Goal: Check status: Check status

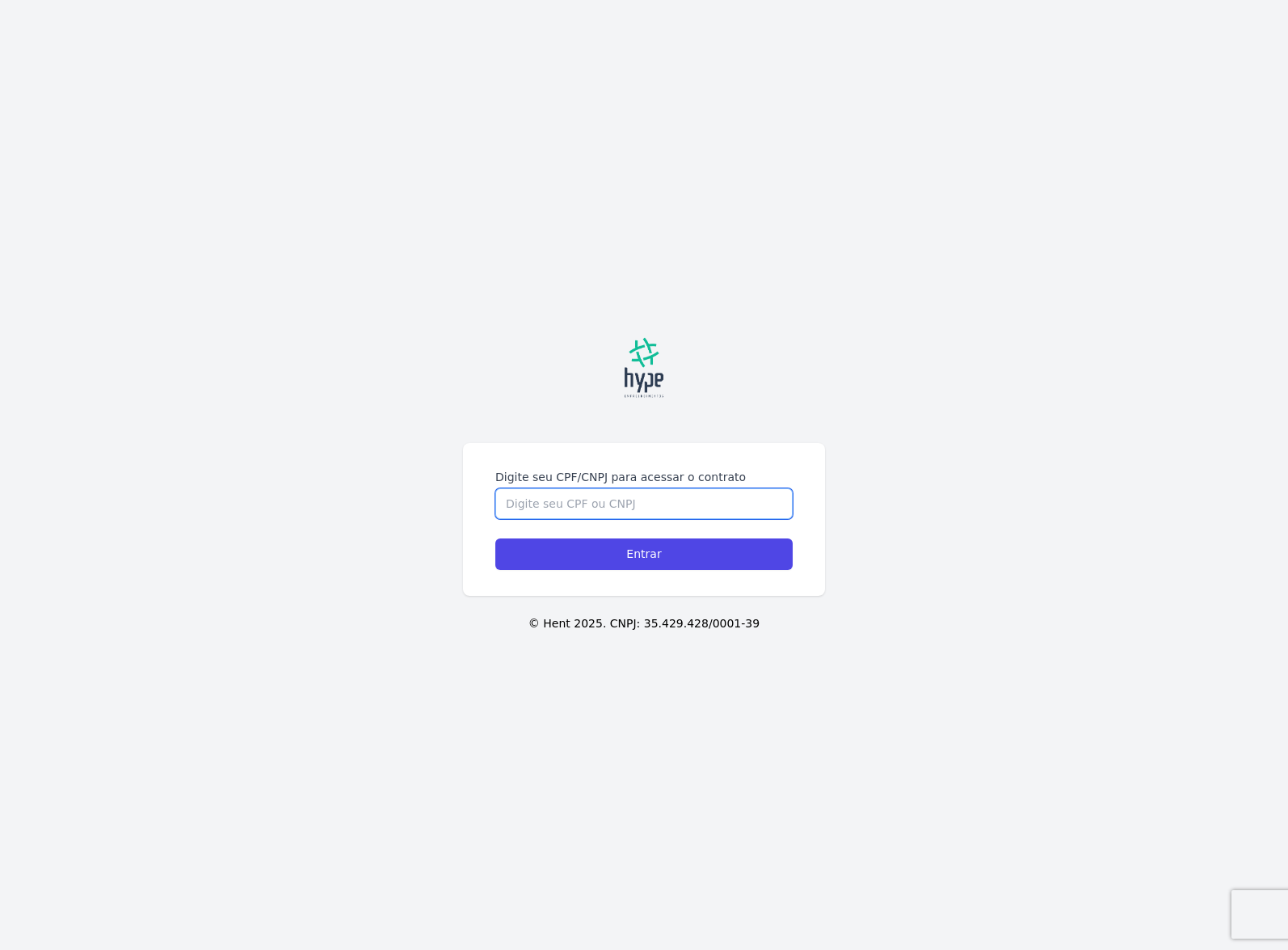
click at [612, 507] on input "Digite seu CPF/CNPJ para acessar o contrato" at bounding box center [644, 504] width 298 height 31
type input "09716363974"
click at [496, 539] on input "Entrar" at bounding box center [644, 555] width 298 height 32
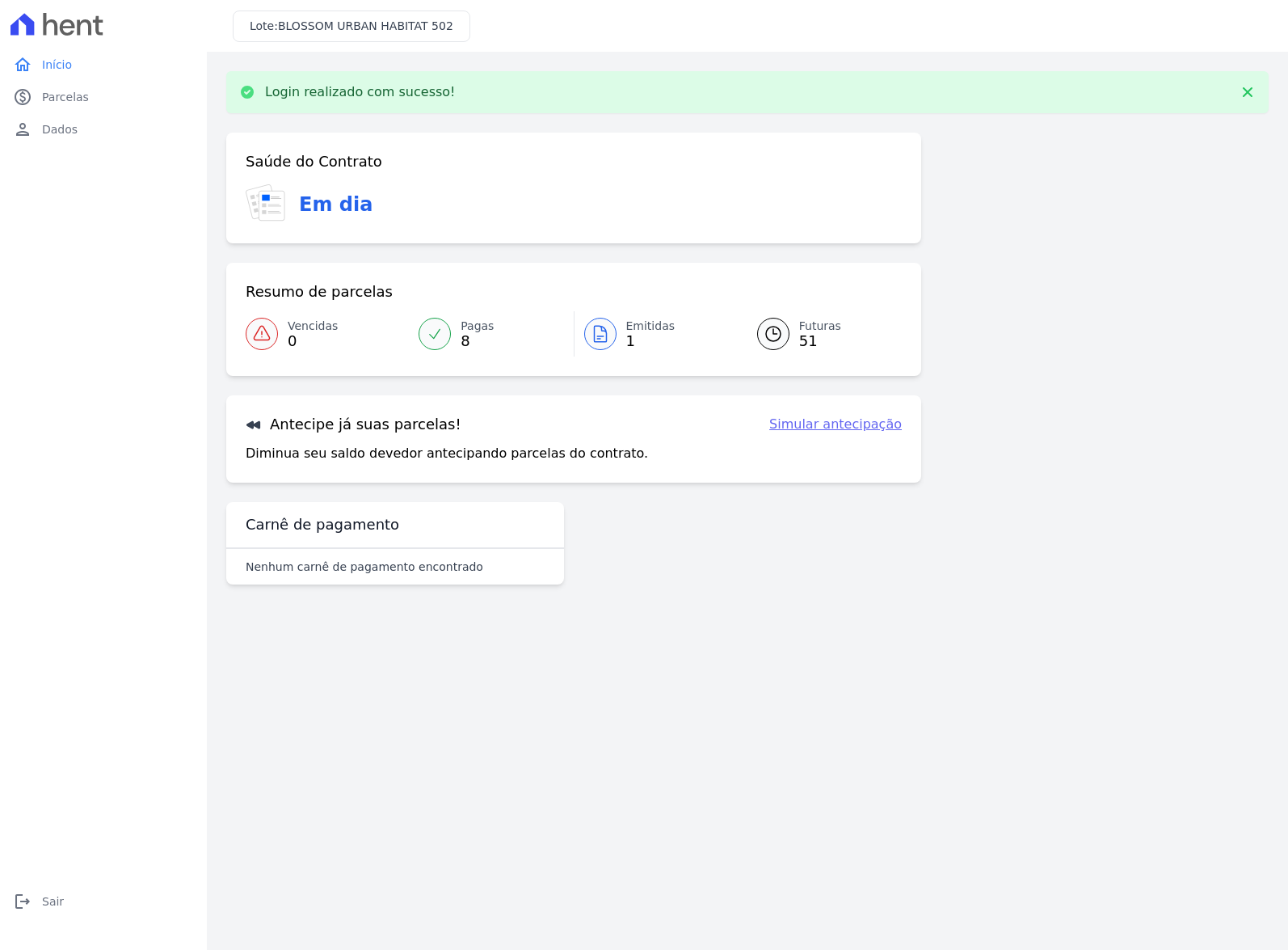
click at [632, 340] on span "1" at bounding box center [651, 341] width 49 height 13
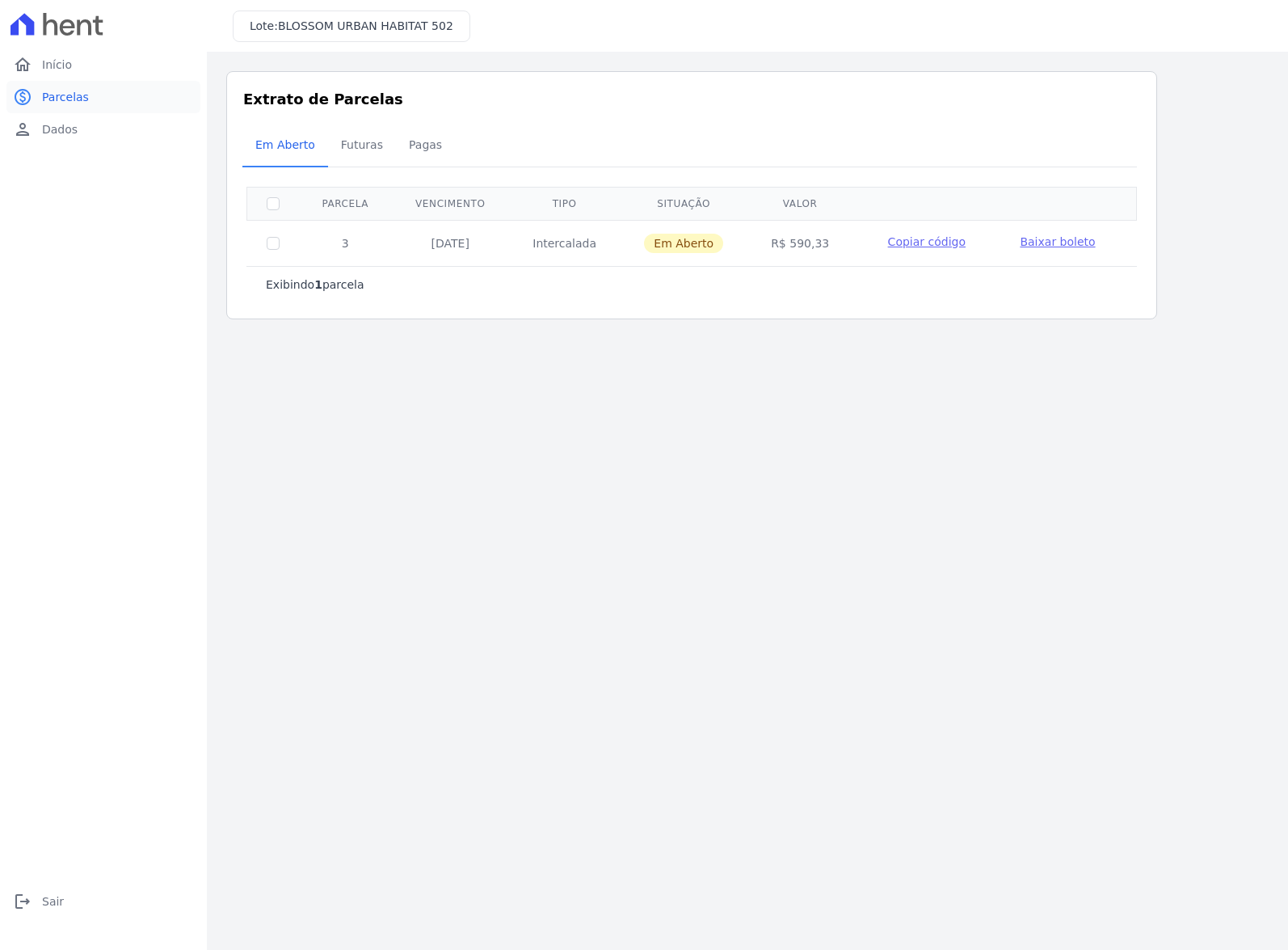
click at [66, 105] on span "Parcelas" at bounding box center [65, 97] width 47 height 16
click at [63, 62] on span "Início" at bounding box center [57, 64] width 30 height 16
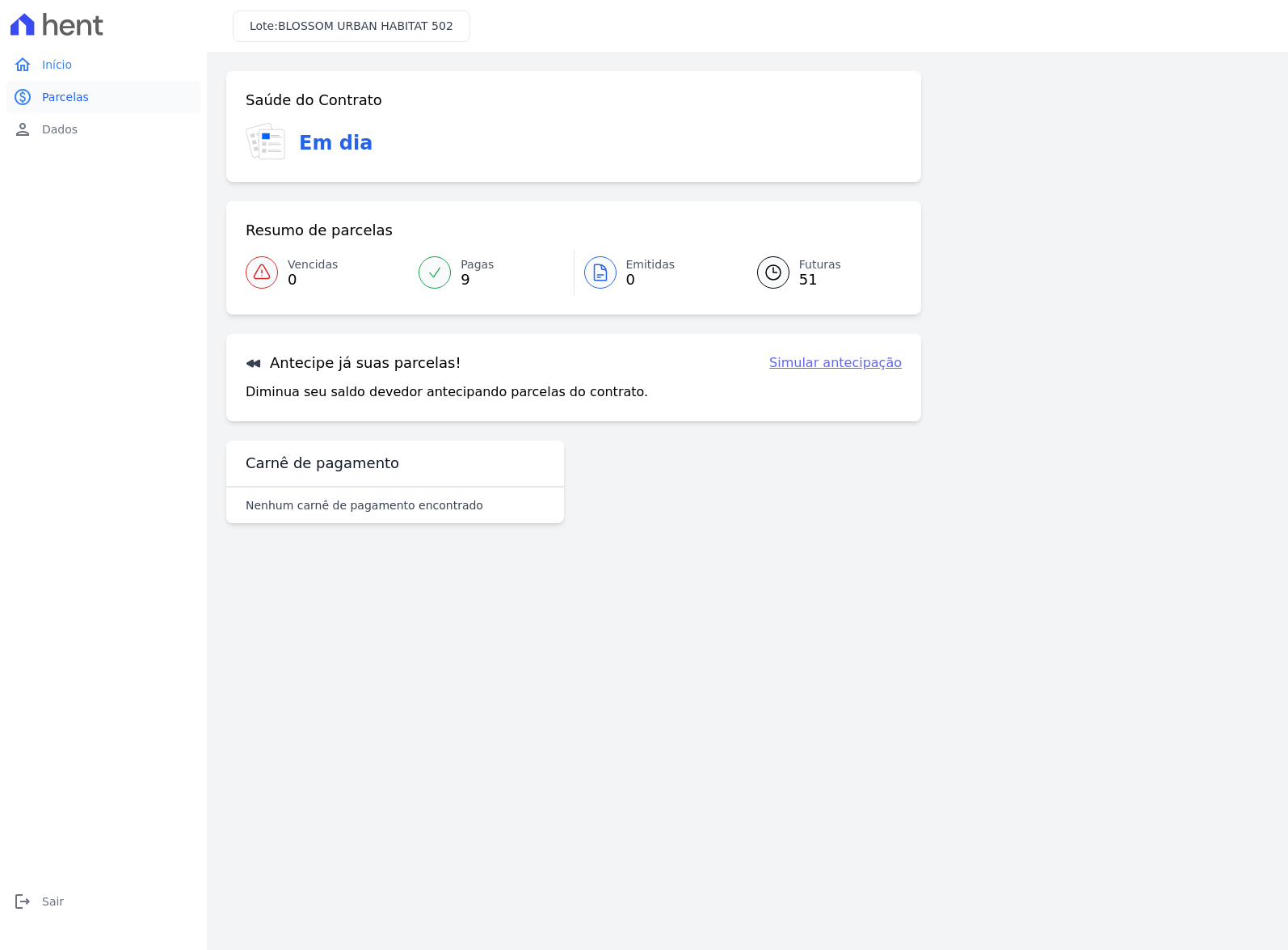
click at [76, 105] on span "Parcelas" at bounding box center [65, 97] width 47 height 16
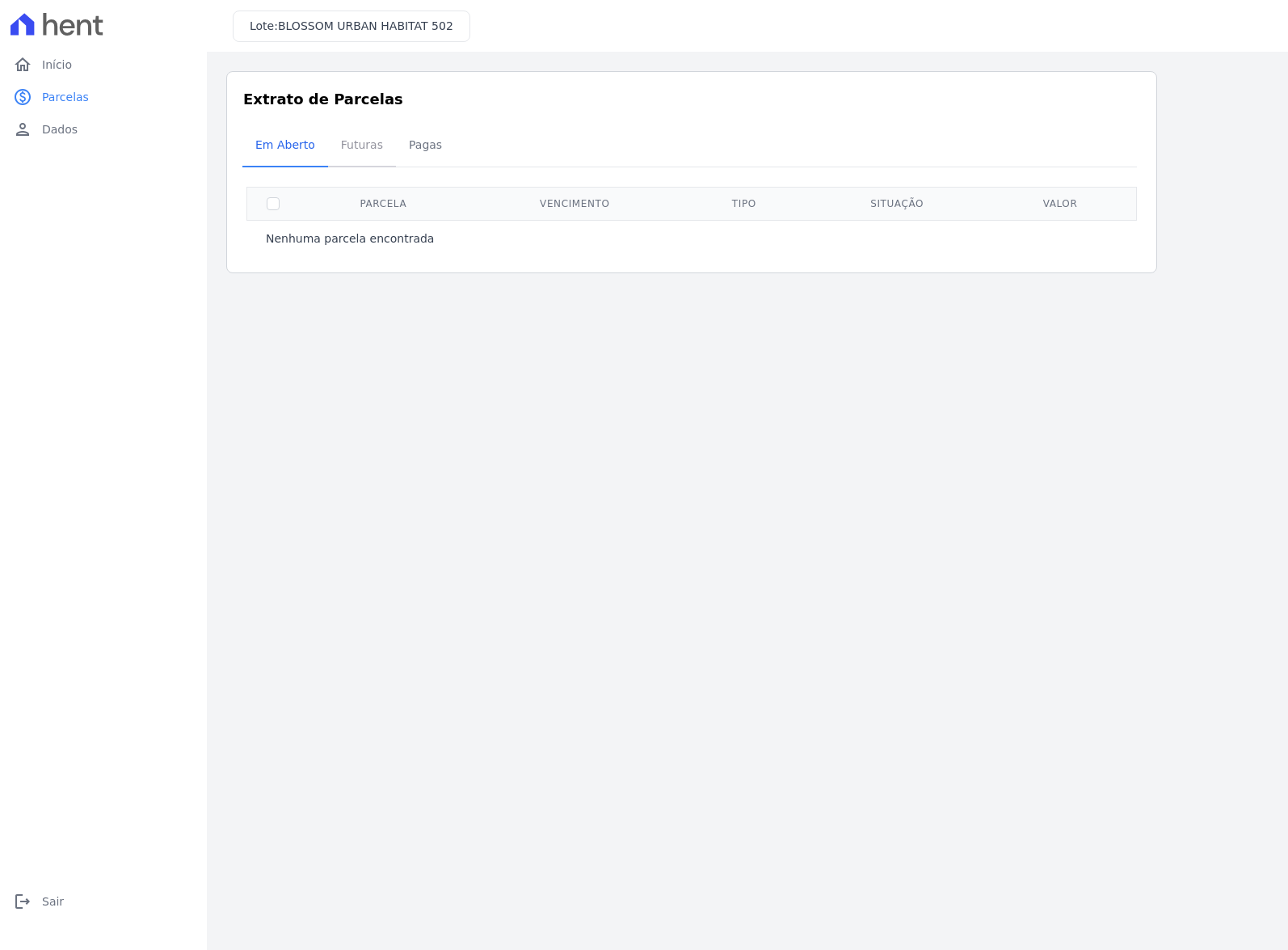
click at [380, 141] on span "Futuras" at bounding box center [362, 144] width 62 height 33
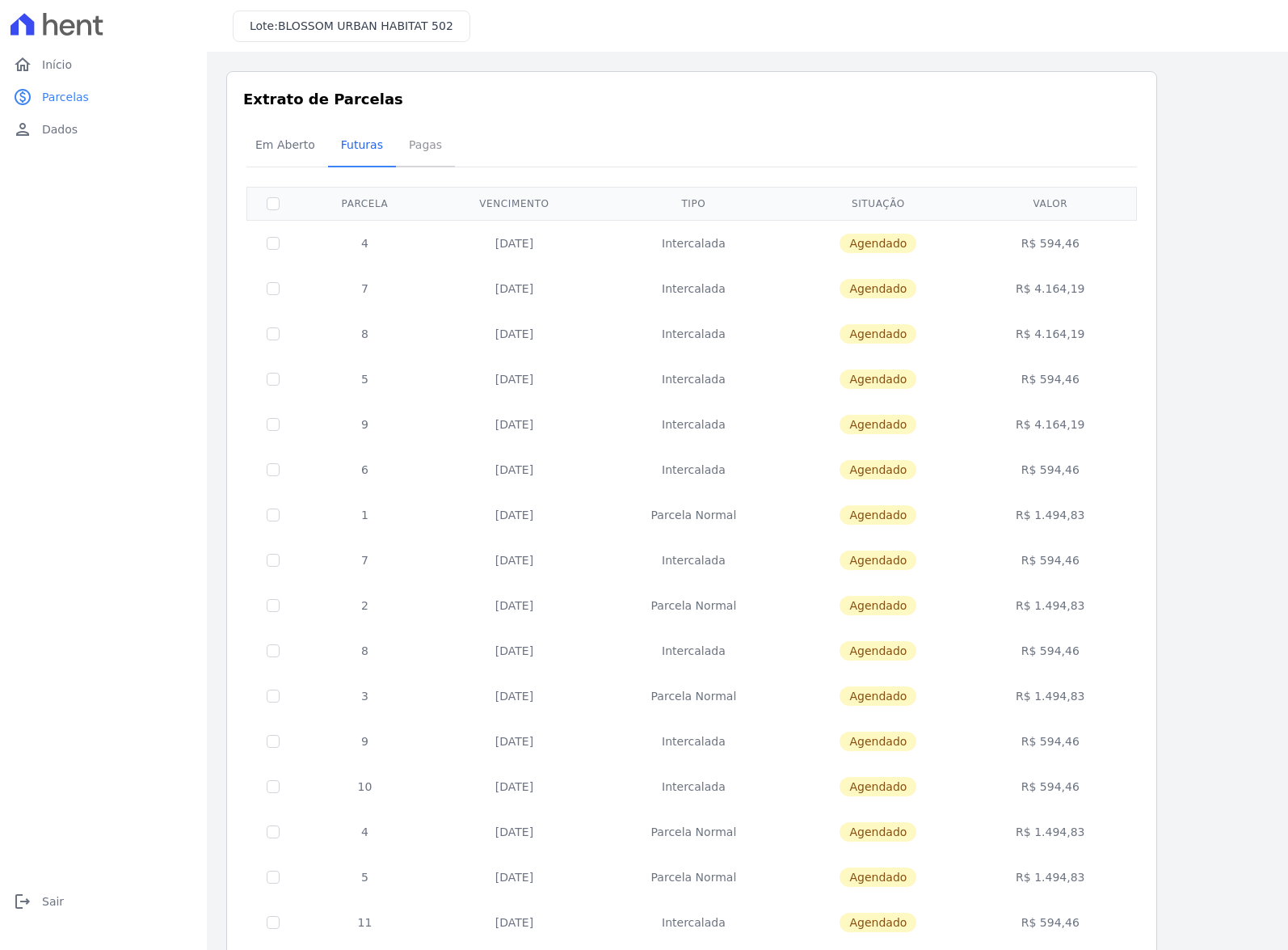
click at [434, 145] on span "Pagas" at bounding box center [425, 144] width 53 height 33
